Goal: Information Seeking & Learning: Learn about a topic

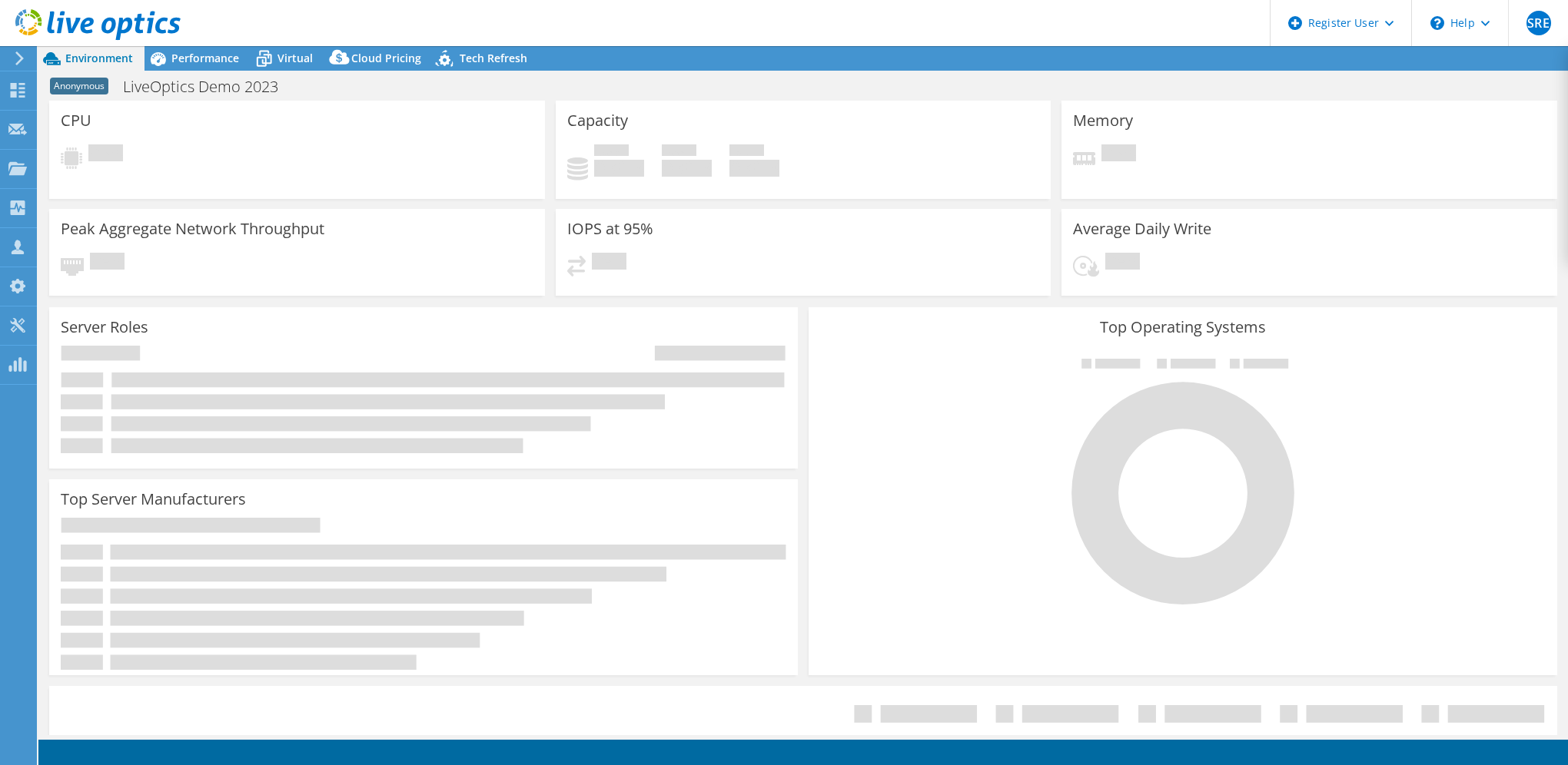
select select "USEast"
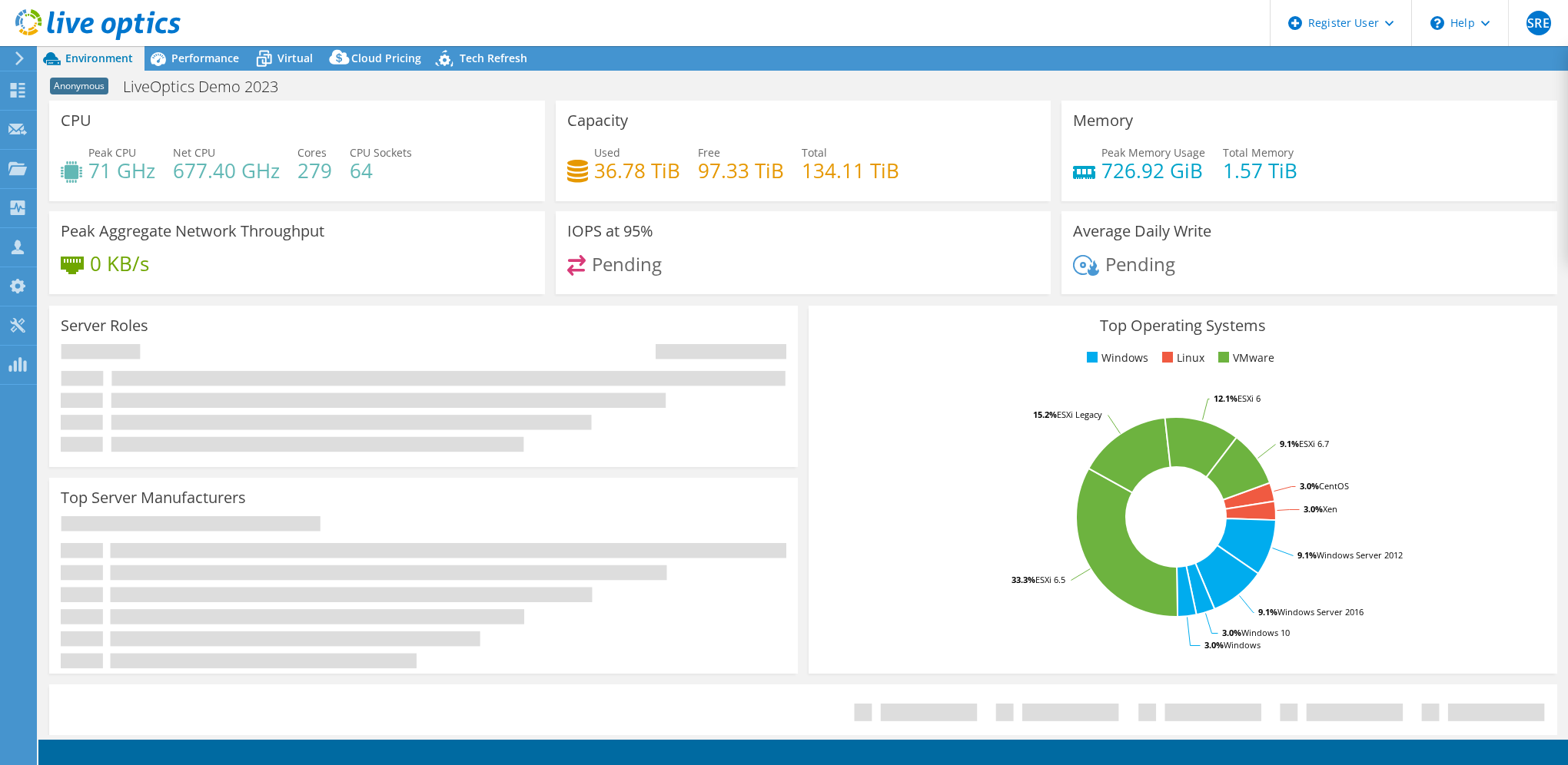
select select "USEast"
select select "GBP"
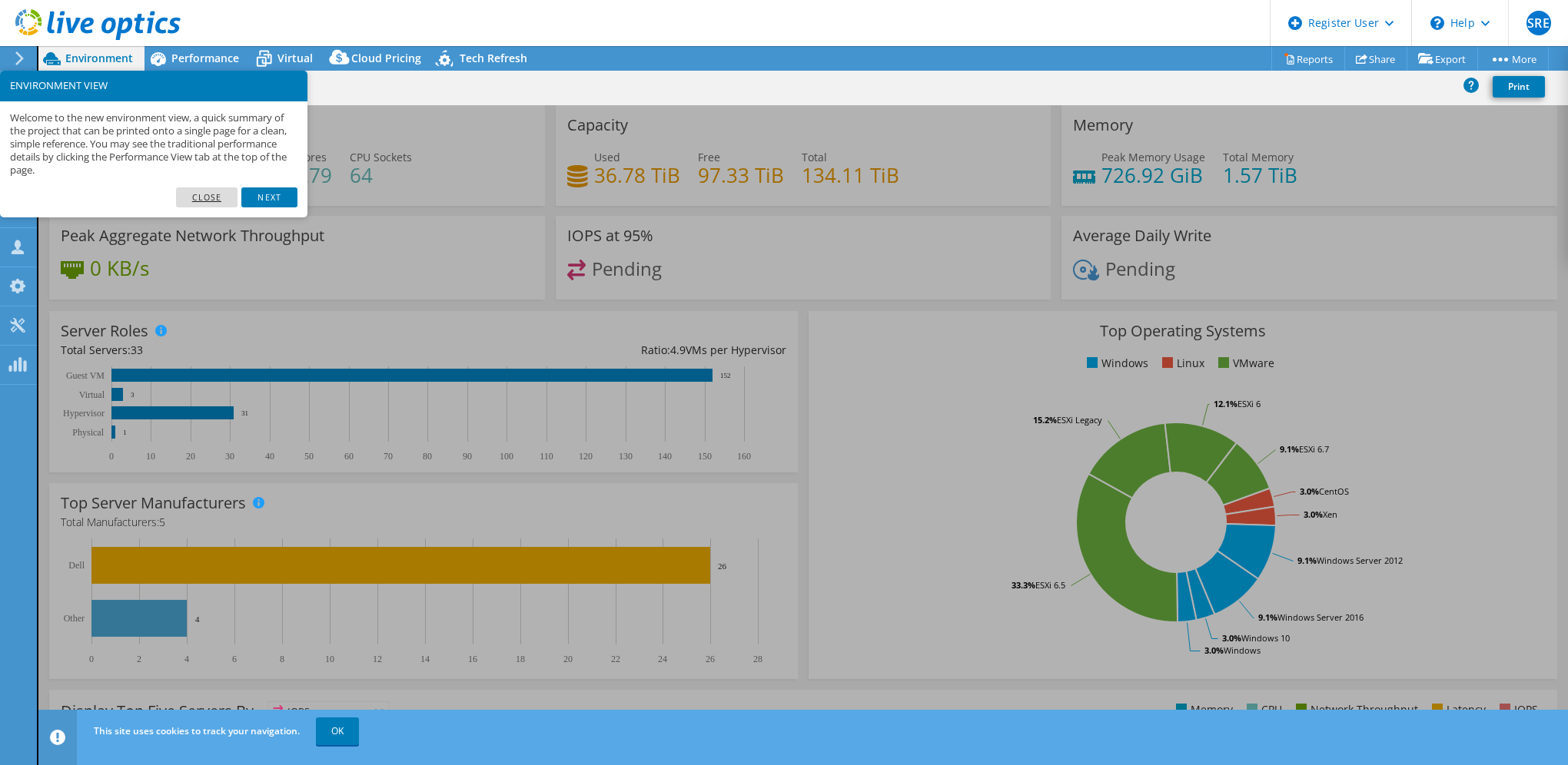
click at [212, 198] on link "Close" at bounding box center [207, 198] width 63 height 20
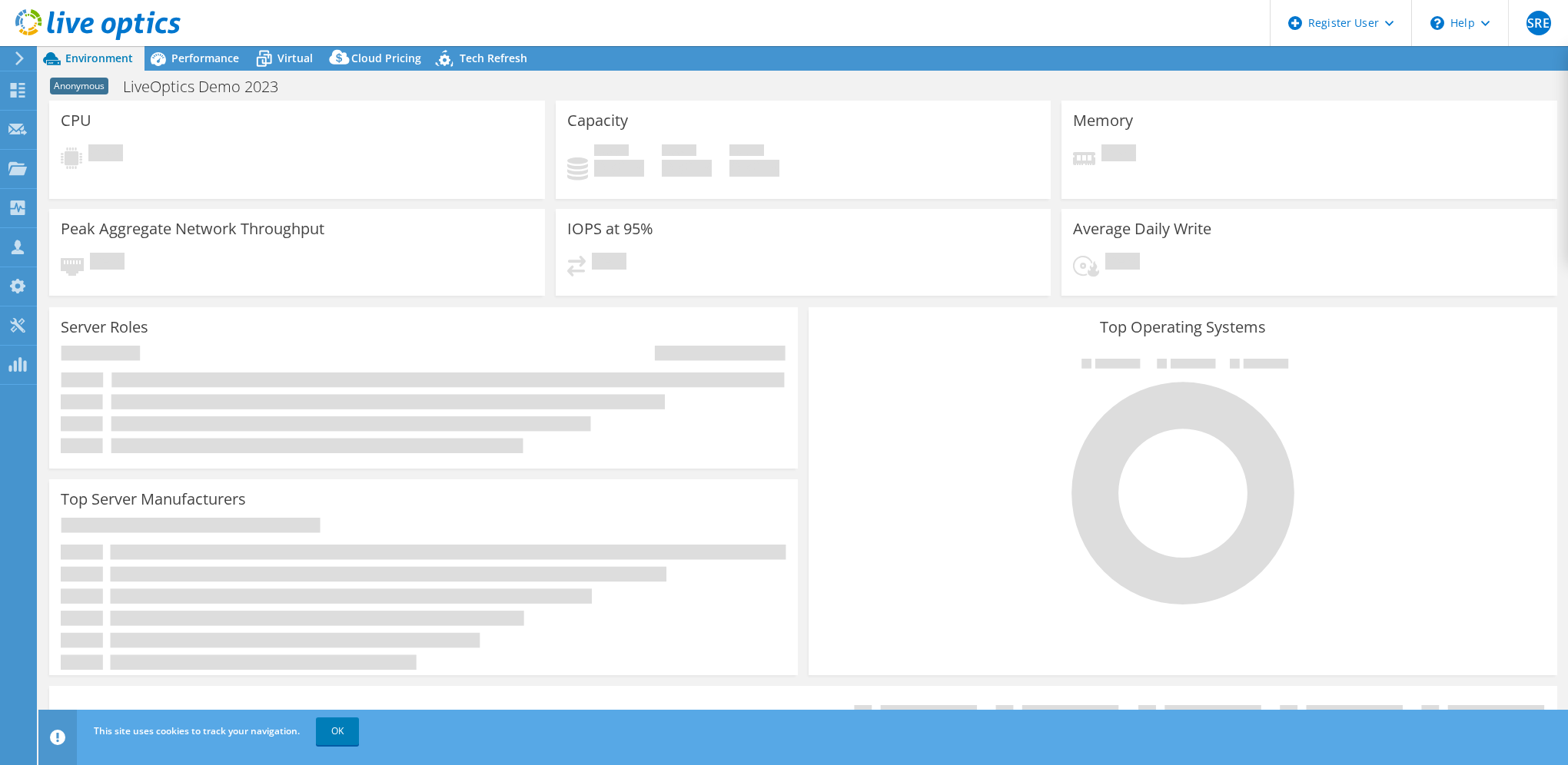
select select "USD"
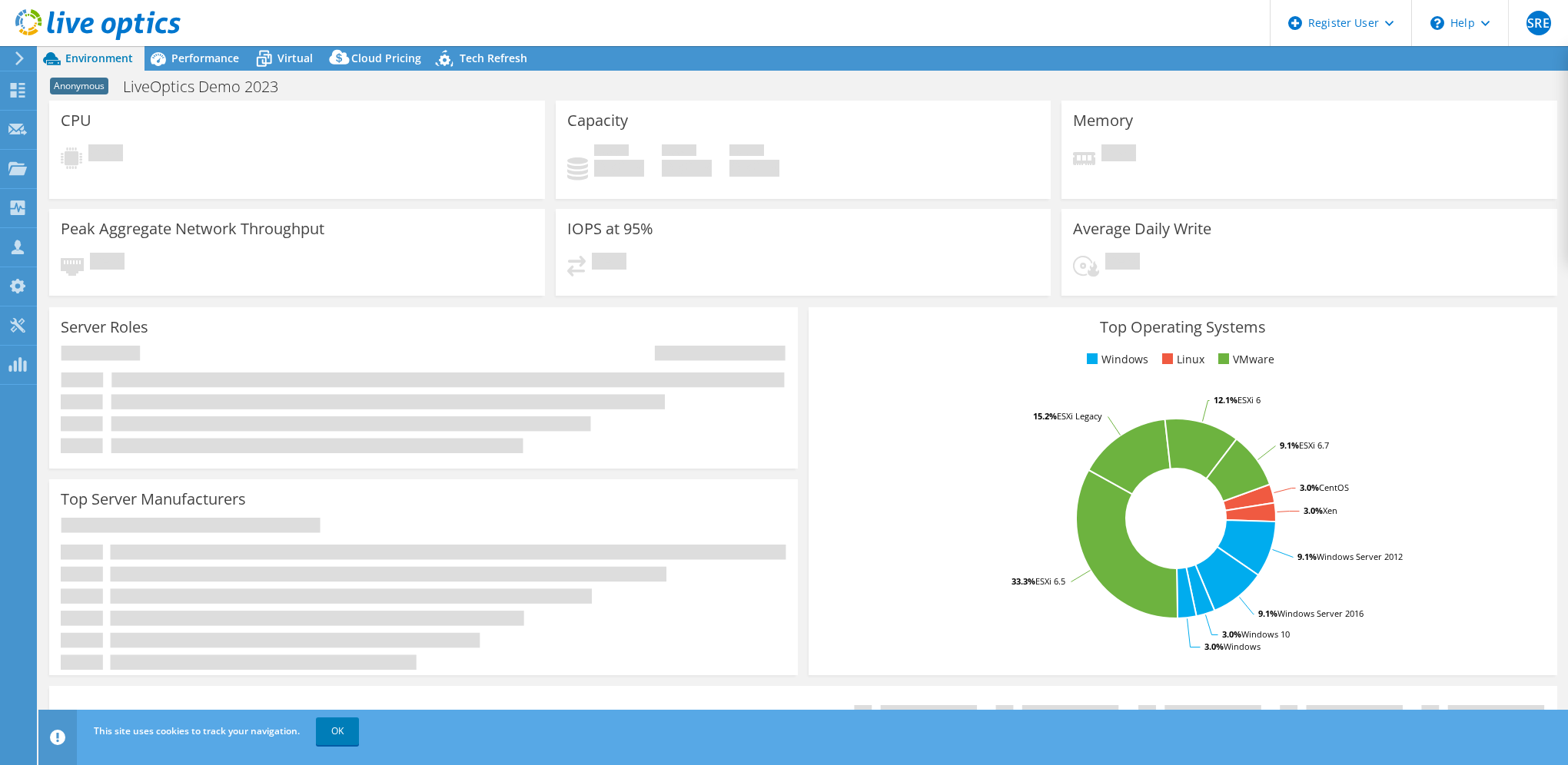
select select "USEast"
select select "GBP"
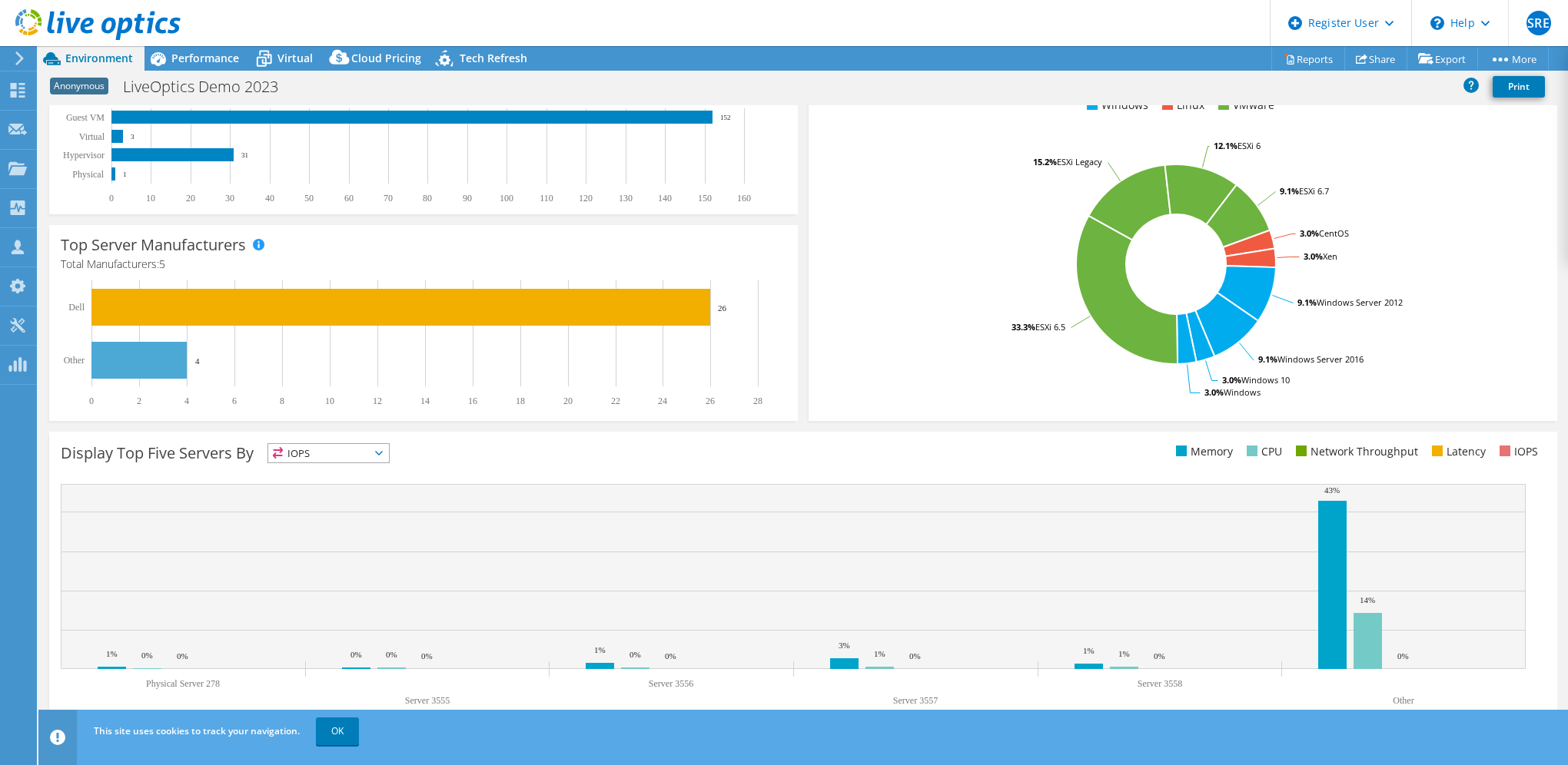
scroll to position [260, 0]
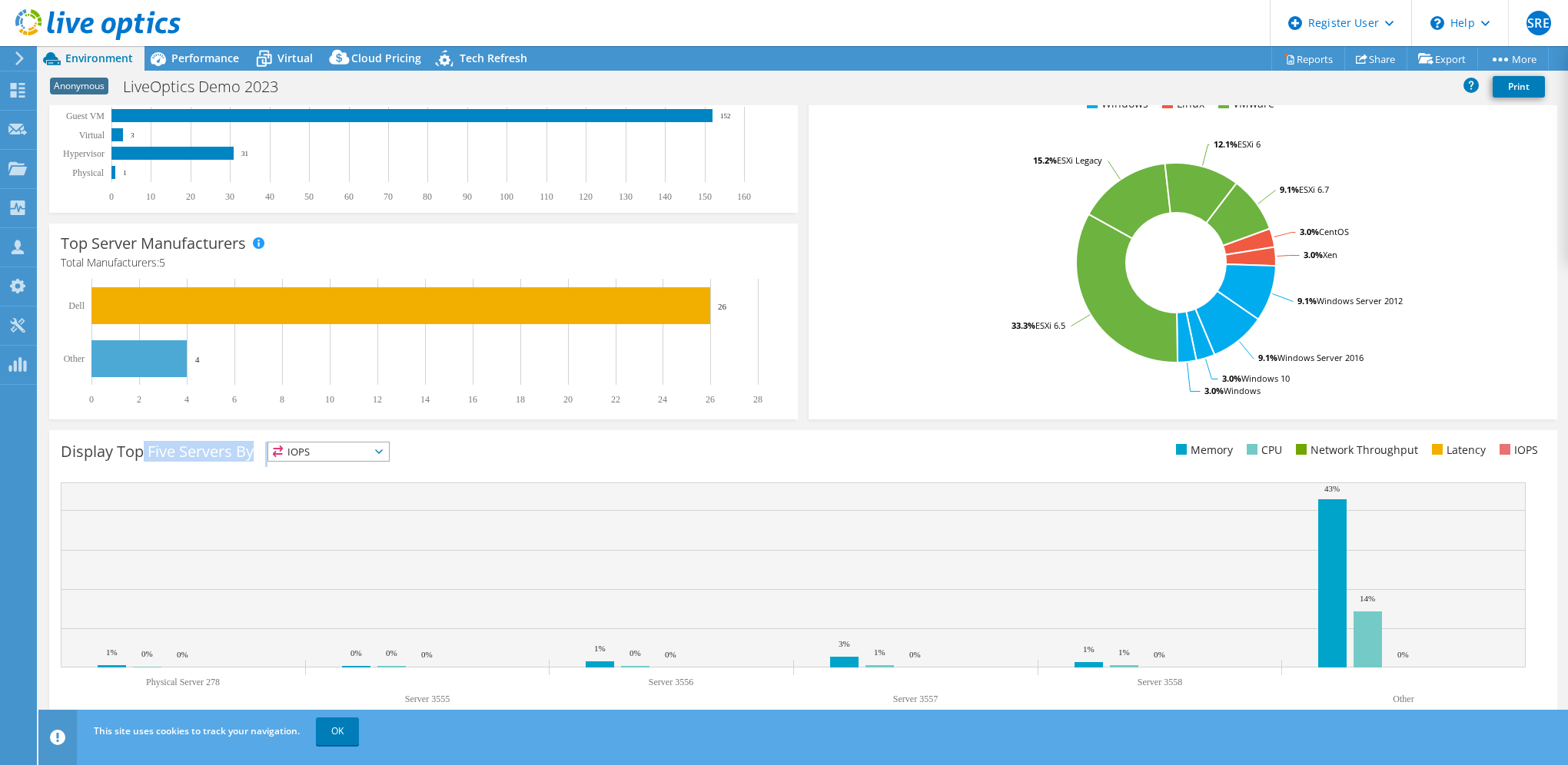
drag, startPoint x: 142, startPoint y: 456, endPoint x: 587, endPoint y: 462, distance: 445.0
click at [549, 462] on div "Display Top Five Servers By IOPS IOPS" at bounding box center [432, 455] width 743 height 25
click at [461, 525] on rect at bounding box center [794, 575] width 1465 height 185
click at [382, 448] on span "IOPS" at bounding box center [328, 452] width 121 height 18
click at [357, 486] on li "Memory" at bounding box center [328, 494] width 121 height 22
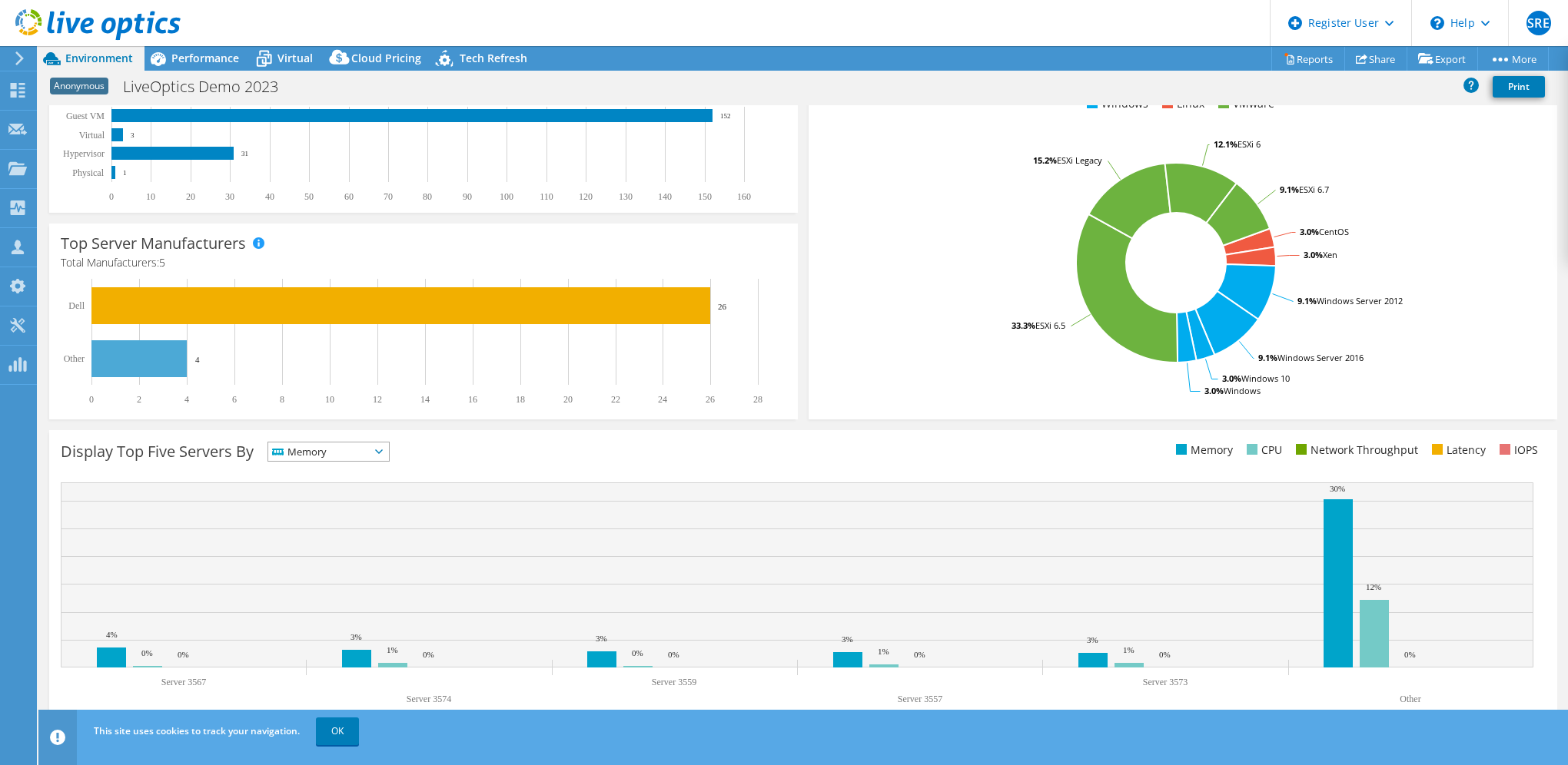
click at [370, 454] on span "Memory" at bounding box center [319, 452] width 102 height 18
click at [352, 556] on li "Latency" at bounding box center [328, 558] width 121 height 22
click at [370, 453] on span "Latency" at bounding box center [319, 452] width 102 height 18
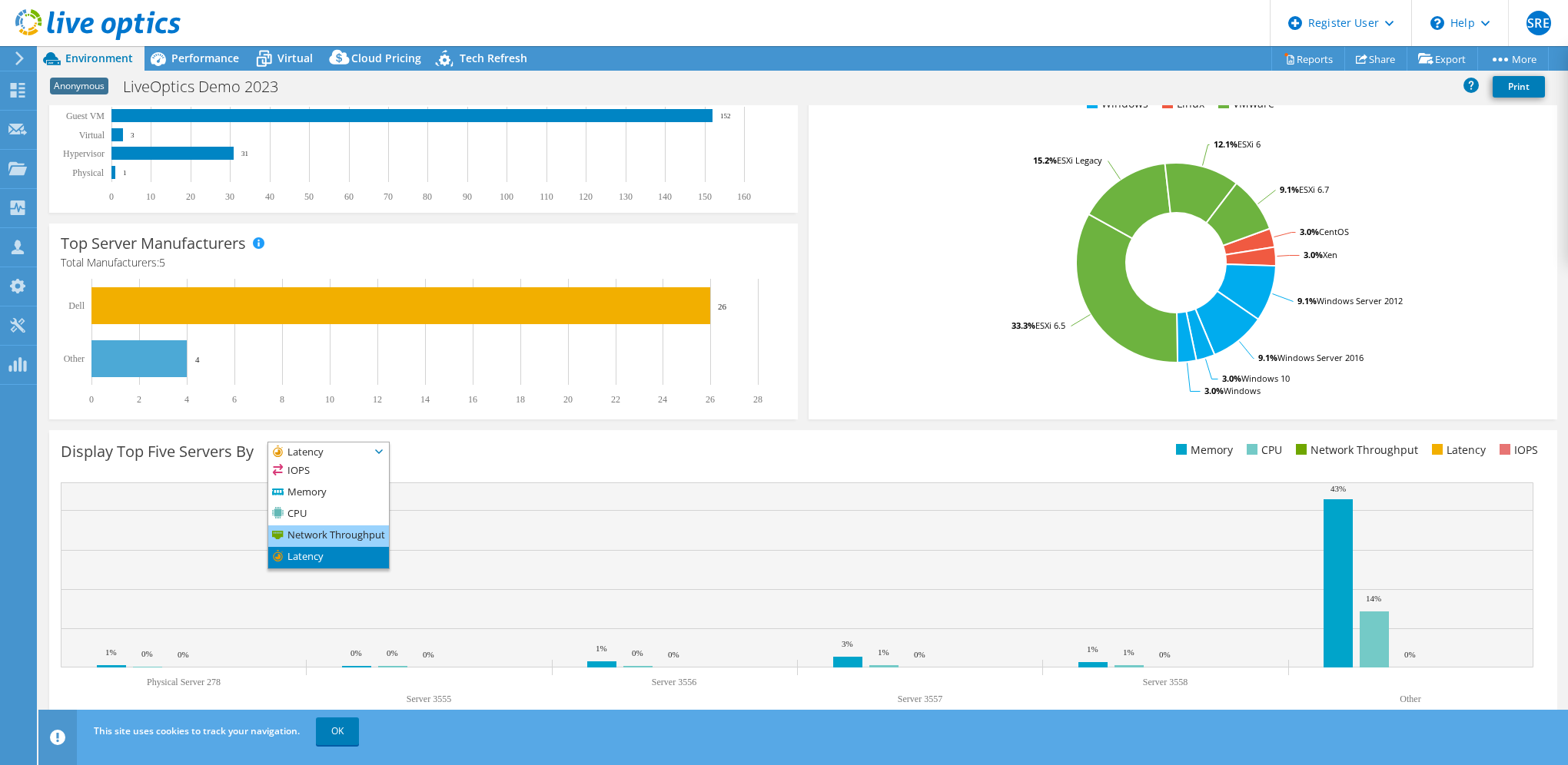
click at [350, 538] on li "Network Throughput" at bounding box center [328, 536] width 121 height 22
